Goal: Book appointment/travel/reservation

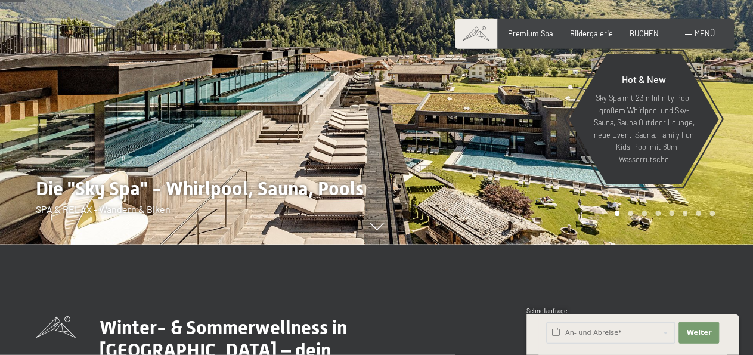
scroll to position [124, 0]
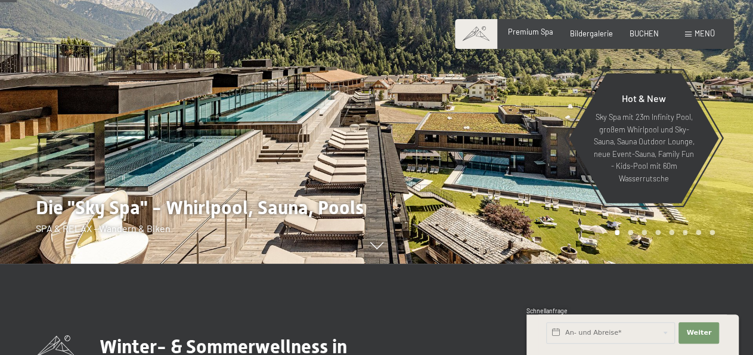
click at [534, 35] on span "Premium Spa" at bounding box center [530, 32] width 45 height 10
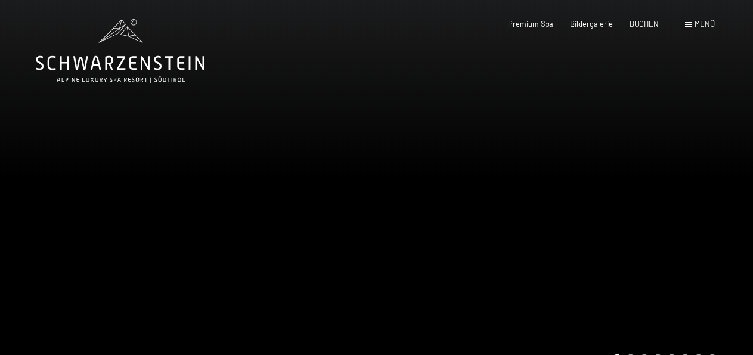
click at [701, 220] on div at bounding box center [565, 193] width 377 height 387
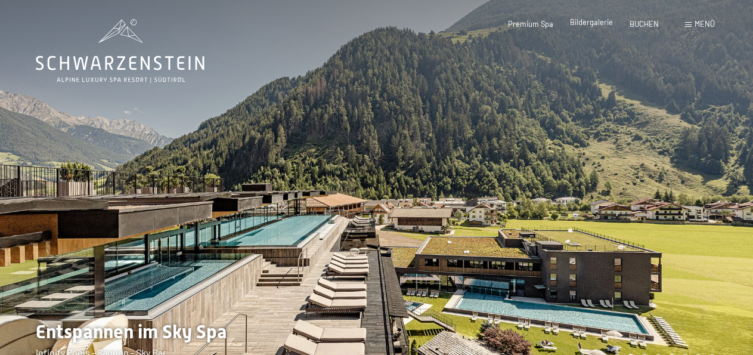
click at [589, 21] on span "Bildergalerie" at bounding box center [591, 22] width 43 height 10
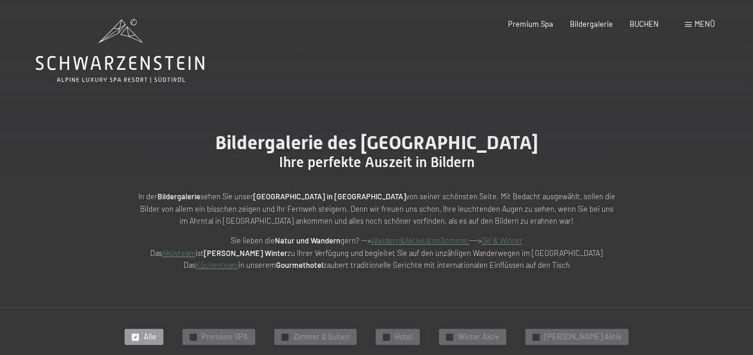
click at [699, 24] on span "Menü" at bounding box center [704, 24] width 20 height 10
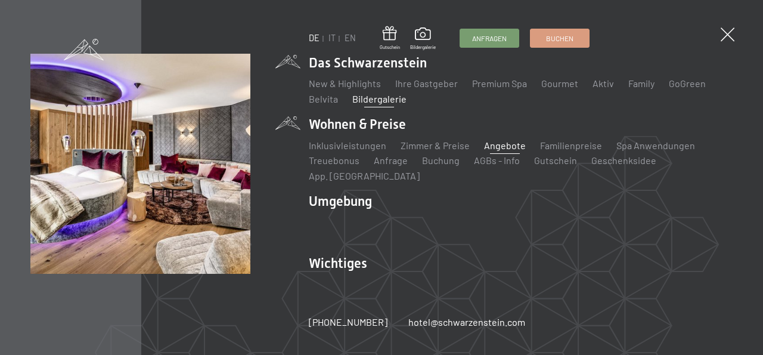
click at [501, 151] on link "Angebote" at bounding box center [505, 144] width 42 height 11
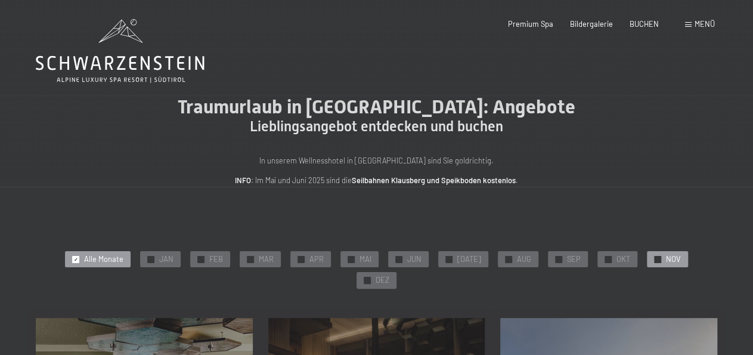
click at [656, 257] on span "✓" at bounding box center [658, 259] width 4 height 7
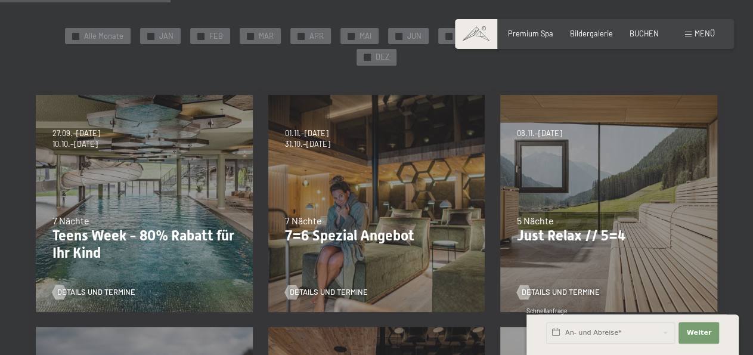
scroll to position [248, 0]
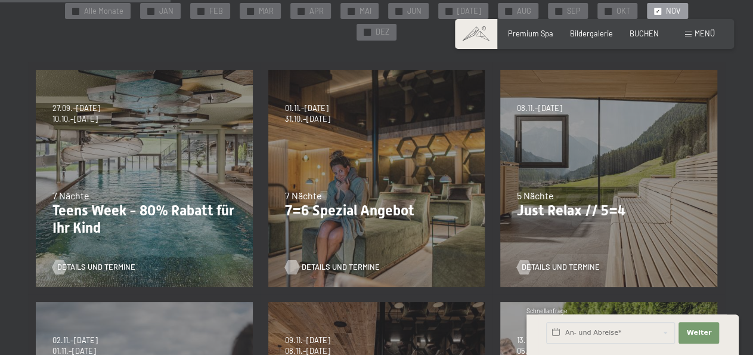
click at [319, 262] on span "Details und Termine" at bounding box center [341, 267] width 78 height 11
